Goal: Find specific page/section: Find specific page/section

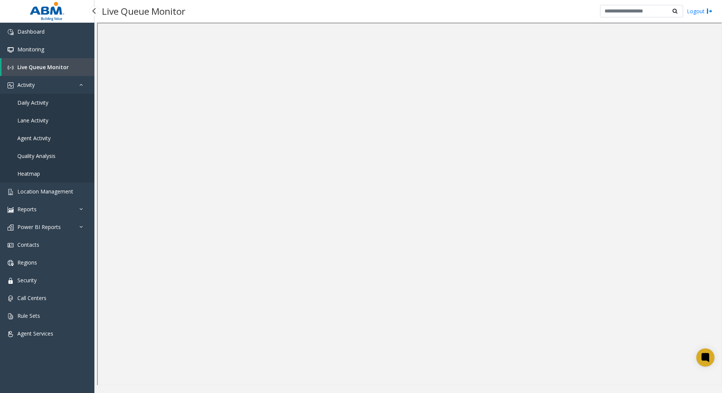
click at [52, 71] on link "Live Queue Monitor" at bounding box center [48, 67] width 93 height 18
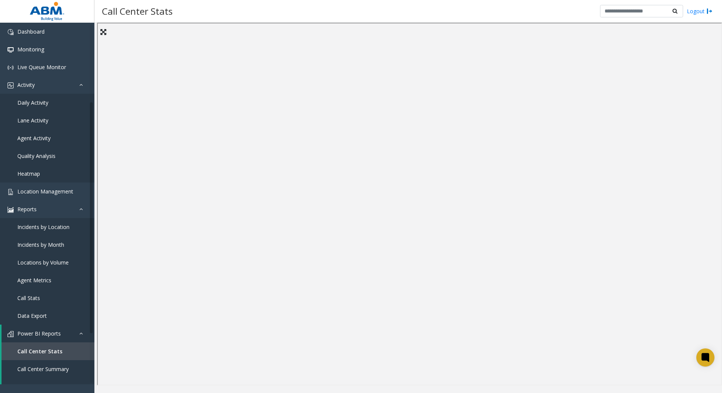
scroll to position [119, 0]
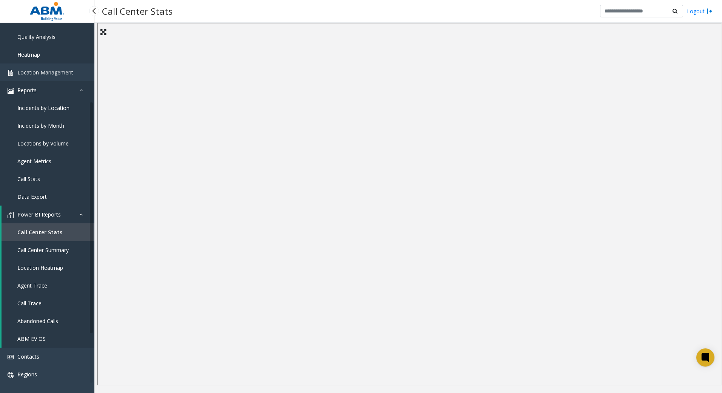
click at [51, 91] on link "Reports" at bounding box center [47, 90] width 94 height 18
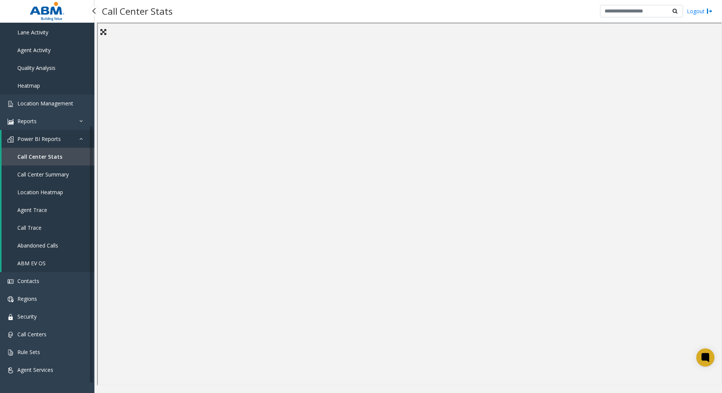
scroll to position [88, 0]
click at [46, 105] on span "Location Management" at bounding box center [45, 103] width 56 height 7
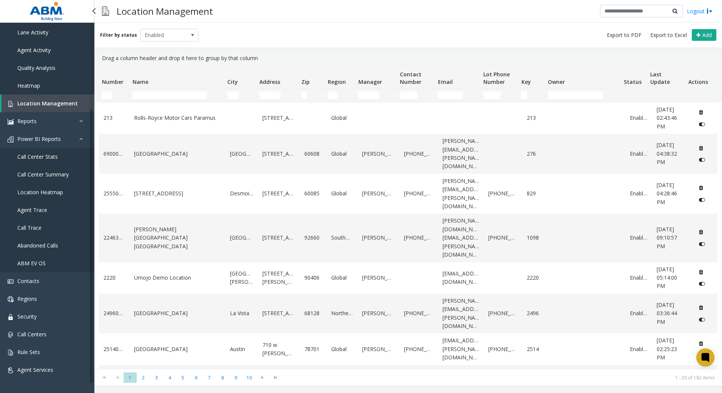
click at [45, 104] on span "Location Management" at bounding box center [47, 103] width 60 height 7
click at [43, 120] on link "Reports" at bounding box center [47, 121] width 94 height 18
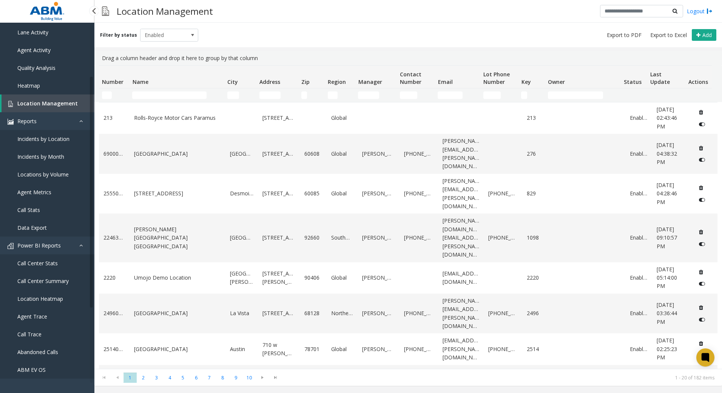
click at [49, 103] on span "Location Management" at bounding box center [47, 103] width 60 height 7
